Goal: Task Accomplishment & Management: Manage account settings

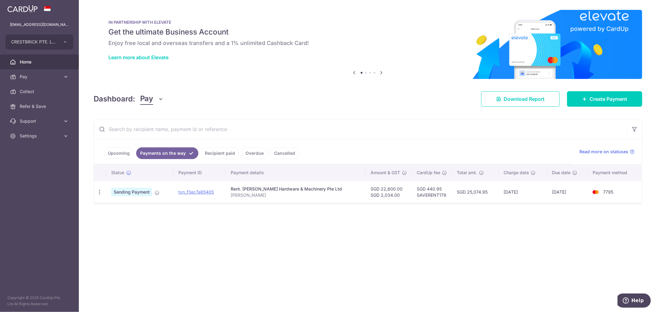
click at [124, 150] on link "Upcoming" at bounding box center [119, 153] width 30 height 12
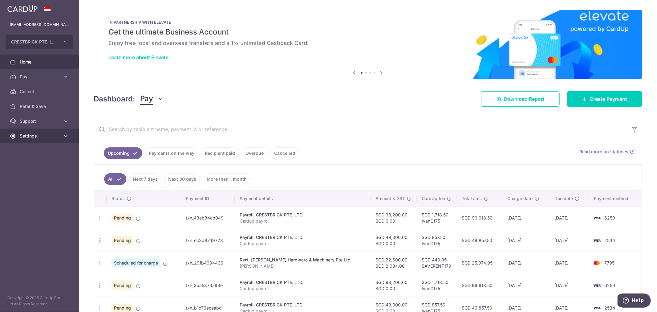
click at [43, 138] on span "Settings" at bounding box center [40, 136] width 41 height 6
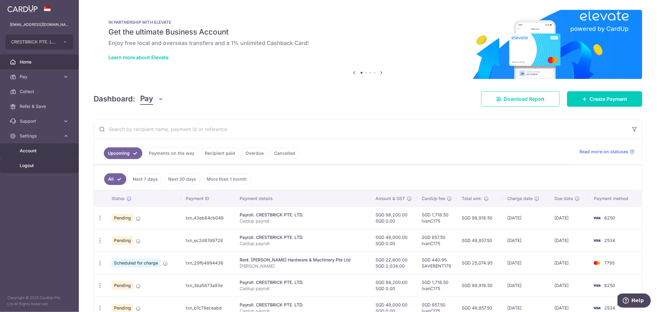
drag, startPoint x: 28, startPoint y: 163, endPoint x: 29, endPoint y: 156, distance: 7.2
click at [28, 163] on span "Logout" at bounding box center [40, 165] width 41 height 6
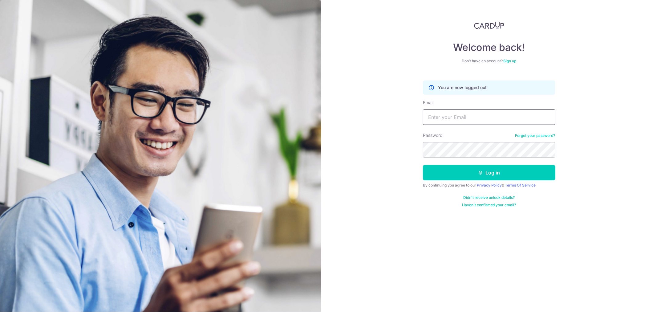
click at [456, 120] on input "Email" at bounding box center [489, 116] width 132 height 15
paste input "[PERSON_NAME][EMAIL_ADDRESS][DOMAIN_NAME]"
type input "[PERSON_NAME][EMAIL_ADDRESS][DOMAIN_NAME]"
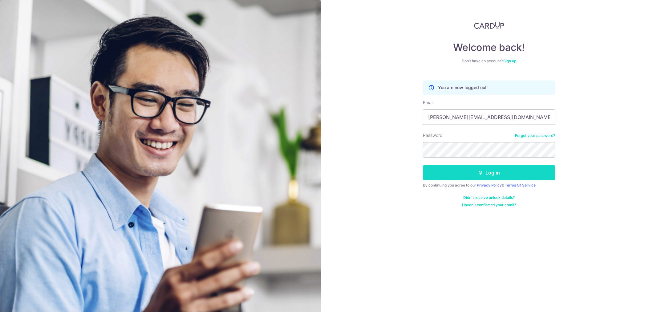
click at [500, 176] on button "Log in" at bounding box center [489, 172] width 132 height 15
